Goal: Task Accomplishment & Management: Use online tool/utility

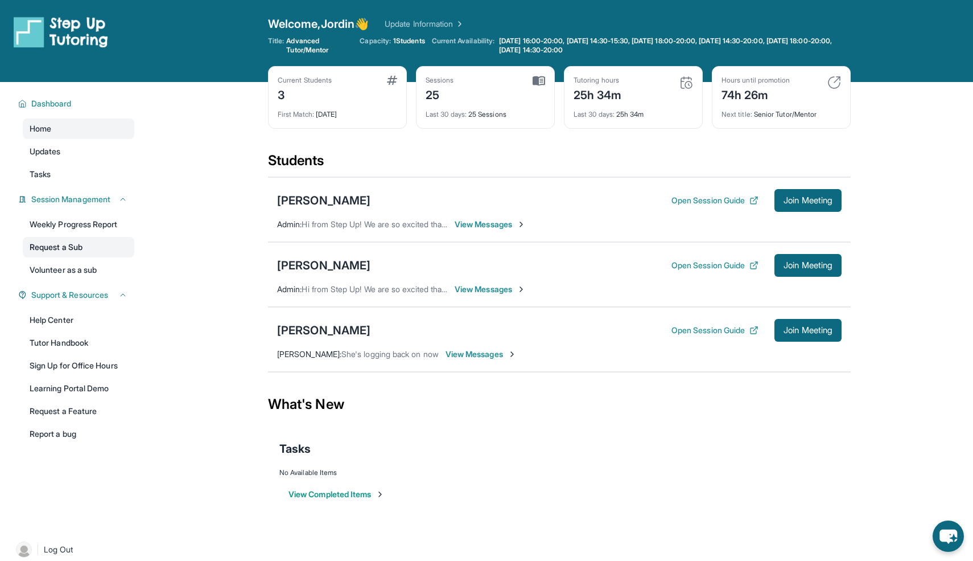
click at [71, 241] on link "Request a Sub" at bounding box center [79, 247] width 112 height 20
click at [697, 199] on button "Open Session Guide" at bounding box center [715, 200] width 87 height 11
click at [83, 250] on link "Request a Sub" at bounding box center [79, 247] width 112 height 20
click at [307, 265] on div "[PERSON_NAME]" at bounding box center [323, 265] width 93 height 16
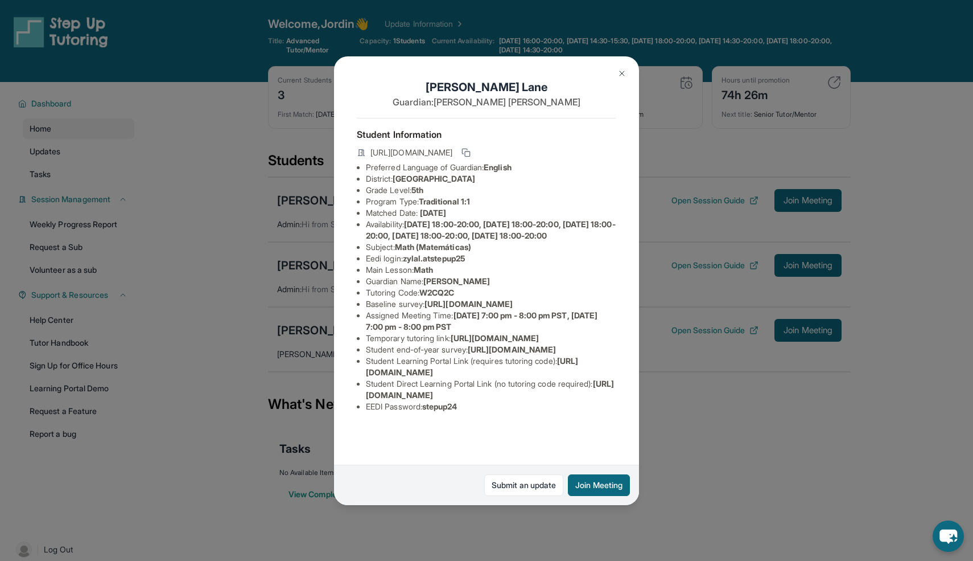
click at [618, 62] on button at bounding box center [622, 73] width 23 height 23
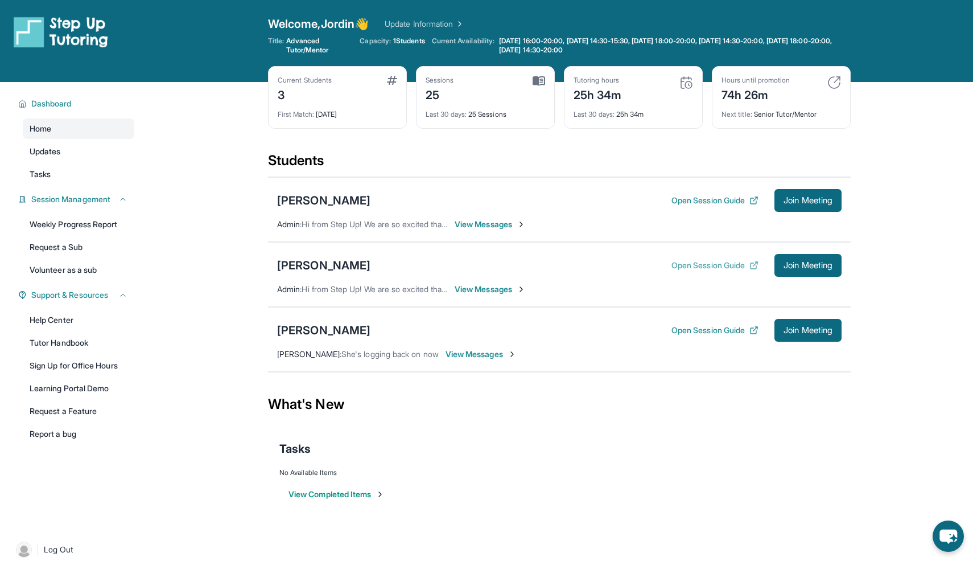
click at [704, 260] on button "Open Session Guide" at bounding box center [715, 265] width 87 height 11
click at [44, 248] on link "Request a Sub" at bounding box center [79, 247] width 112 height 20
click at [699, 329] on button "Open Session Guide" at bounding box center [715, 329] width 87 height 11
click at [483, 222] on span "View Messages" at bounding box center [490, 224] width 71 height 11
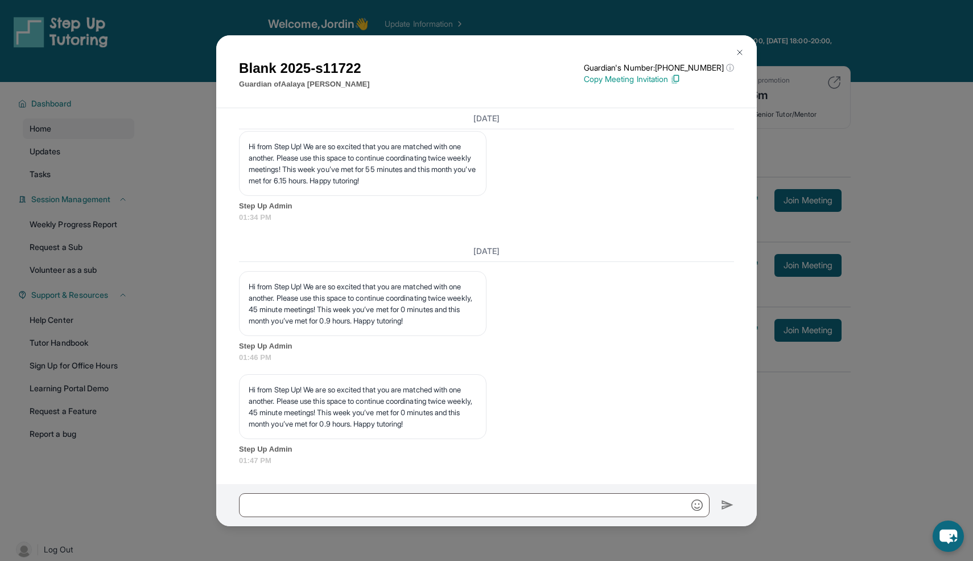
scroll to position [4062, 0]
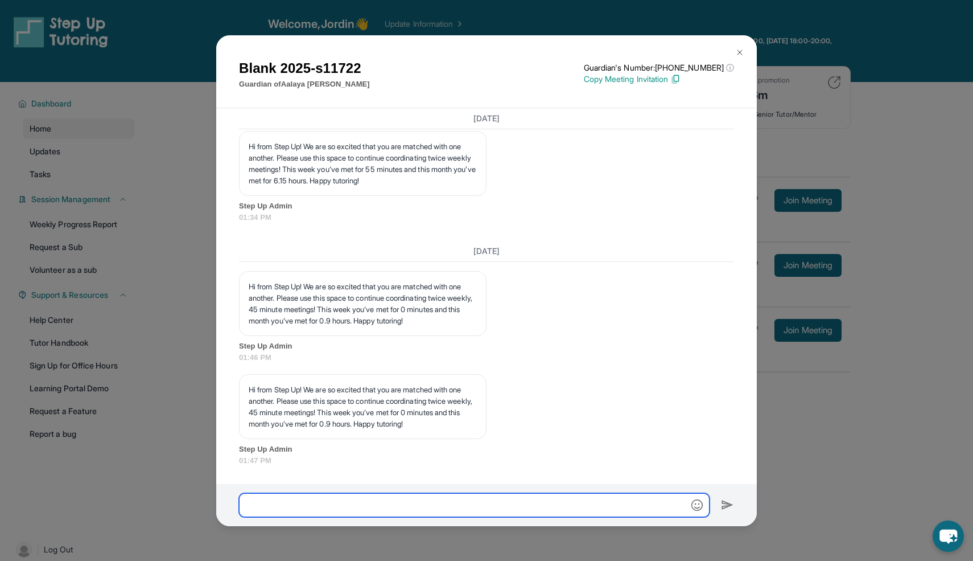
click at [304, 503] on input "text" at bounding box center [474, 505] width 471 height 24
paste input "**********"
type input "**********"
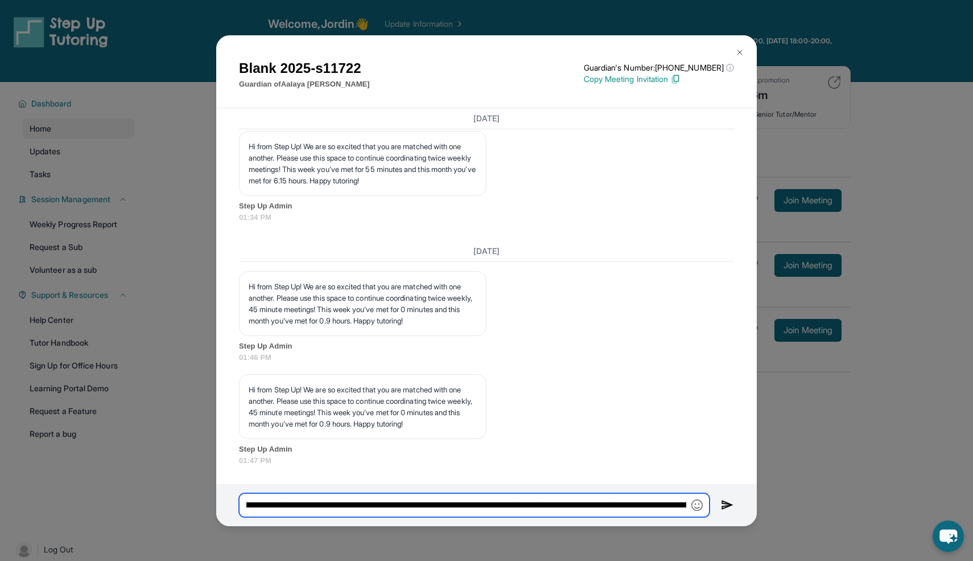
scroll to position [0, 0]
click at [328, 503] on input "**********" at bounding box center [474, 505] width 471 height 24
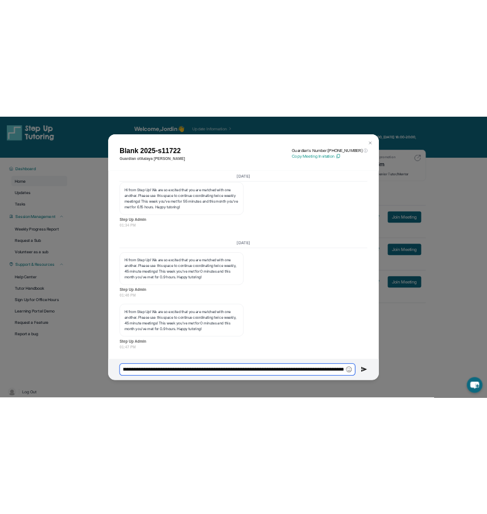
scroll to position [0, 546]
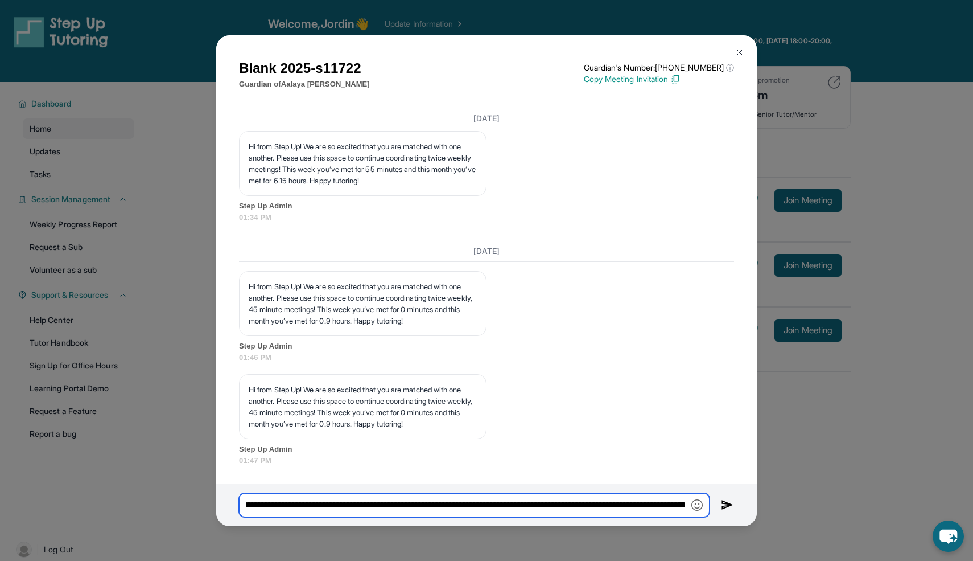
drag, startPoint x: 245, startPoint y: 501, endPoint x: 835, endPoint y: 508, distance: 590.8
click at [835, 508] on div "Blank 2025-s11722 Guardian of [PERSON_NAME] Guardian's Number: [PHONE_NUMBER] ⓘ…" at bounding box center [486, 280] width 973 height 561
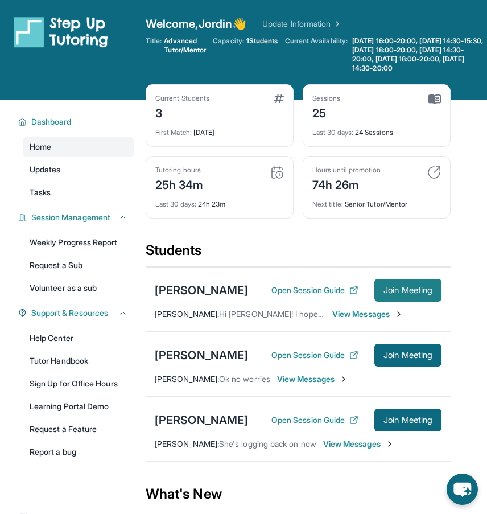
click at [399, 287] on span "Join Meeting" at bounding box center [408, 290] width 49 height 7
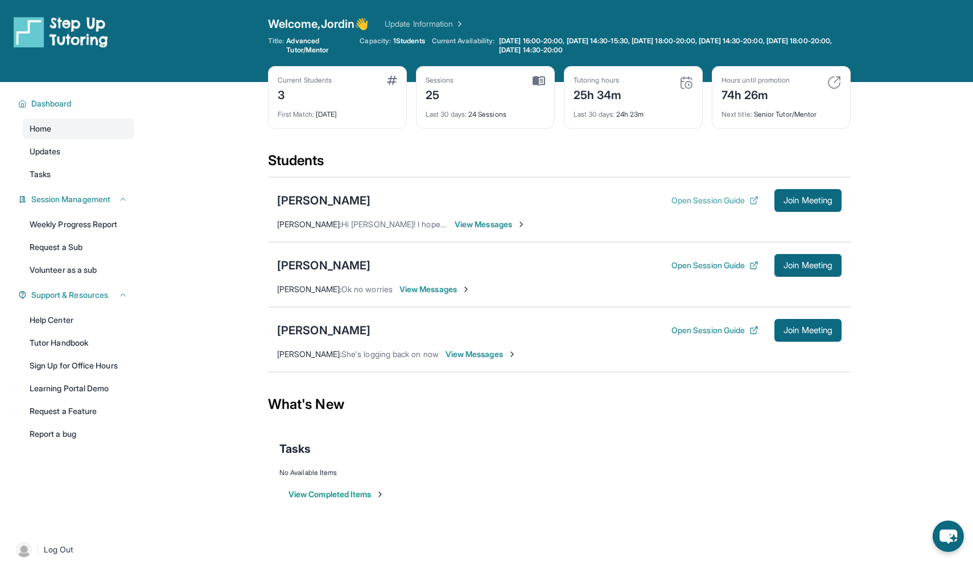
click at [487, 201] on button "Open Session Guide" at bounding box center [715, 200] width 87 height 11
